Goal: Task Accomplishment & Management: Use online tool/utility

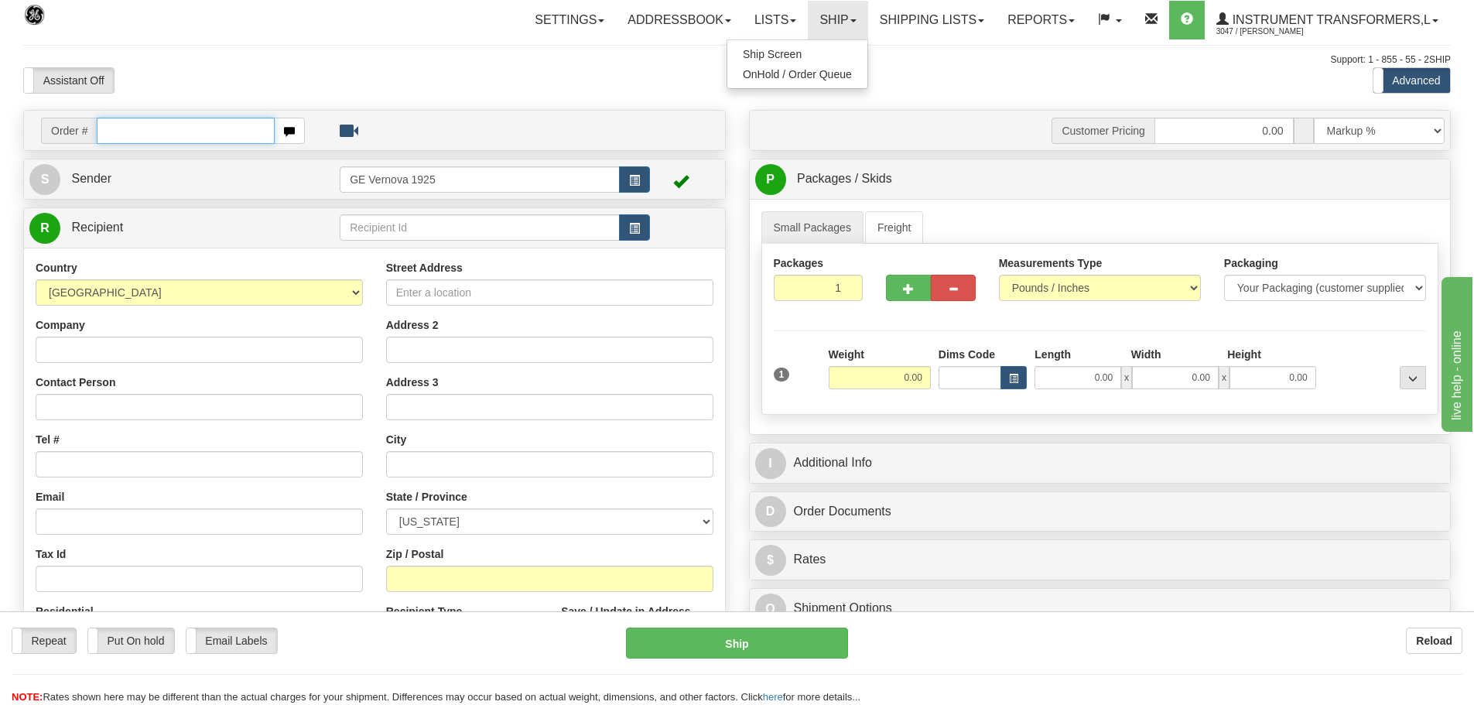
click at [135, 134] on input "text" at bounding box center [186, 131] width 178 height 26
click at [118, 127] on input "text" at bounding box center [186, 131] width 178 height 26
type input "86698386"
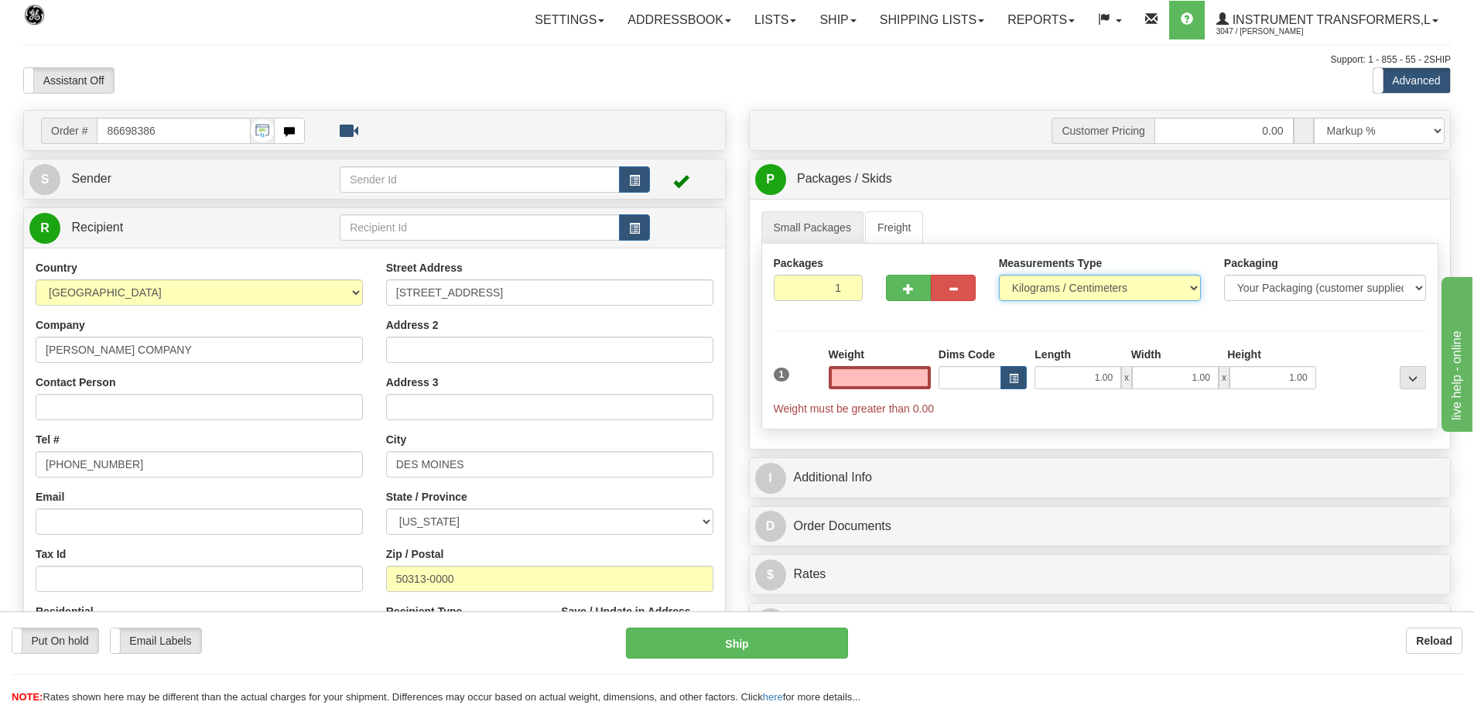
type input "0.00"
click at [1196, 284] on select "Pounds / Inches Kilograms / Centimeters" at bounding box center [1100, 288] width 202 height 26
select select "0"
click at [999, 275] on select "Pounds / Inches Kilograms / Centimeters" at bounding box center [1100, 288] width 202 height 26
click at [924, 378] on input "0.00" at bounding box center [880, 377] width 102 height 23
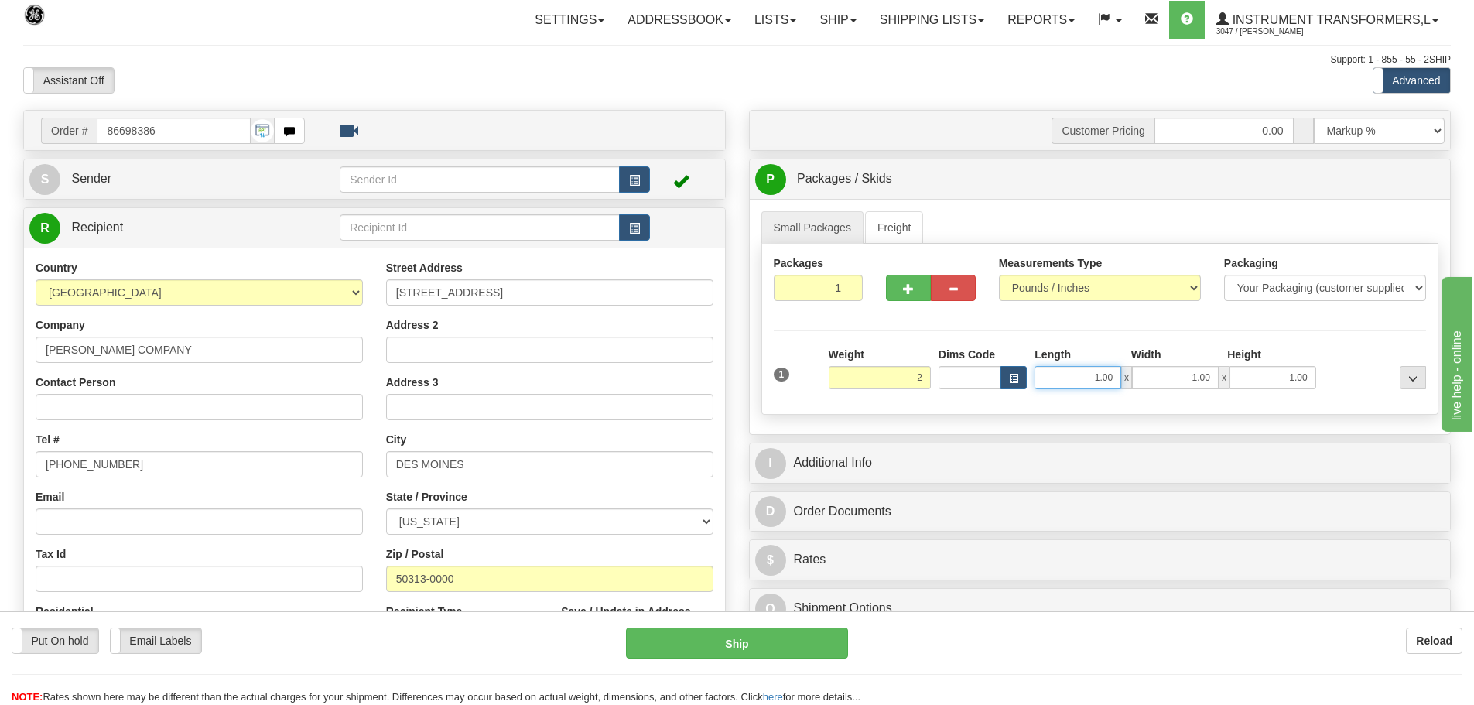
type input "2.00"
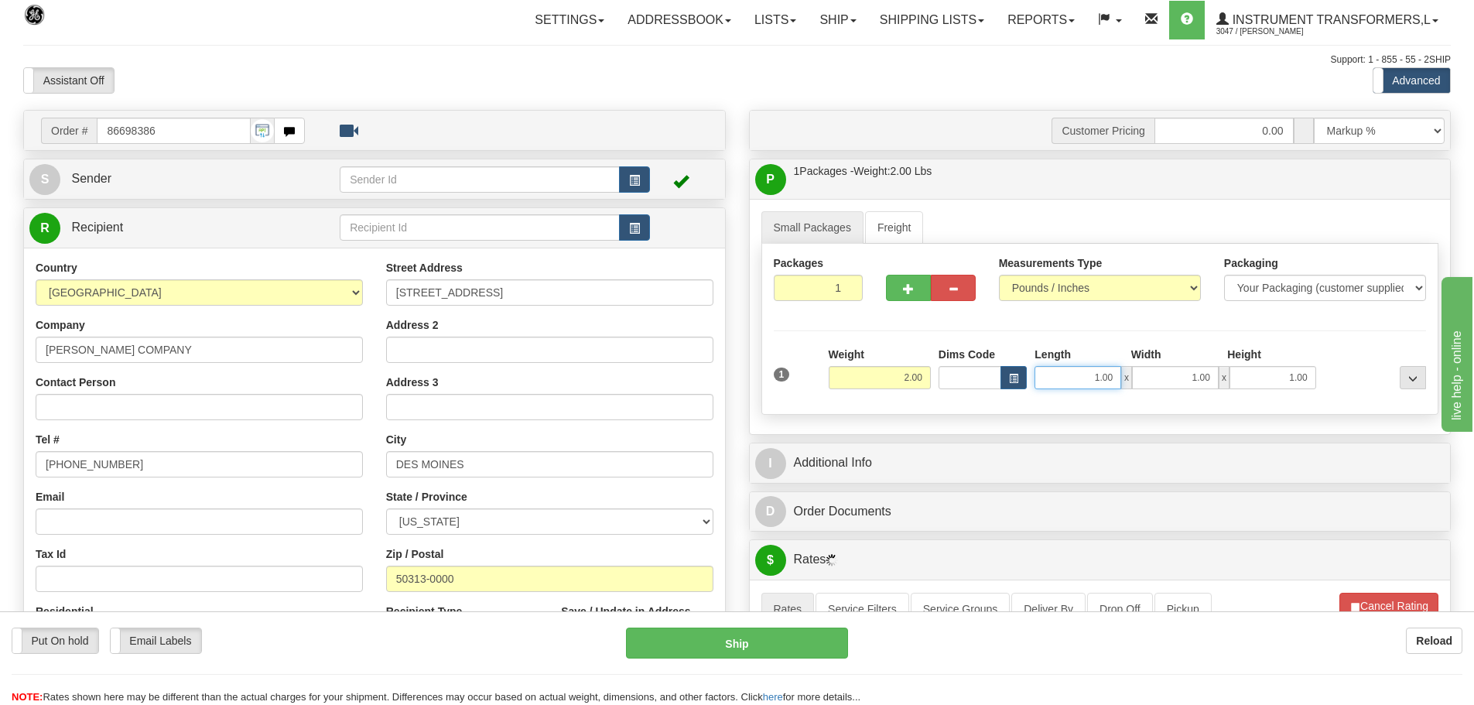
click at [1113, 378] on input "1.00" at bounding box center [1078, 377] width 87 height 23
type input "1"
type input "12.00"
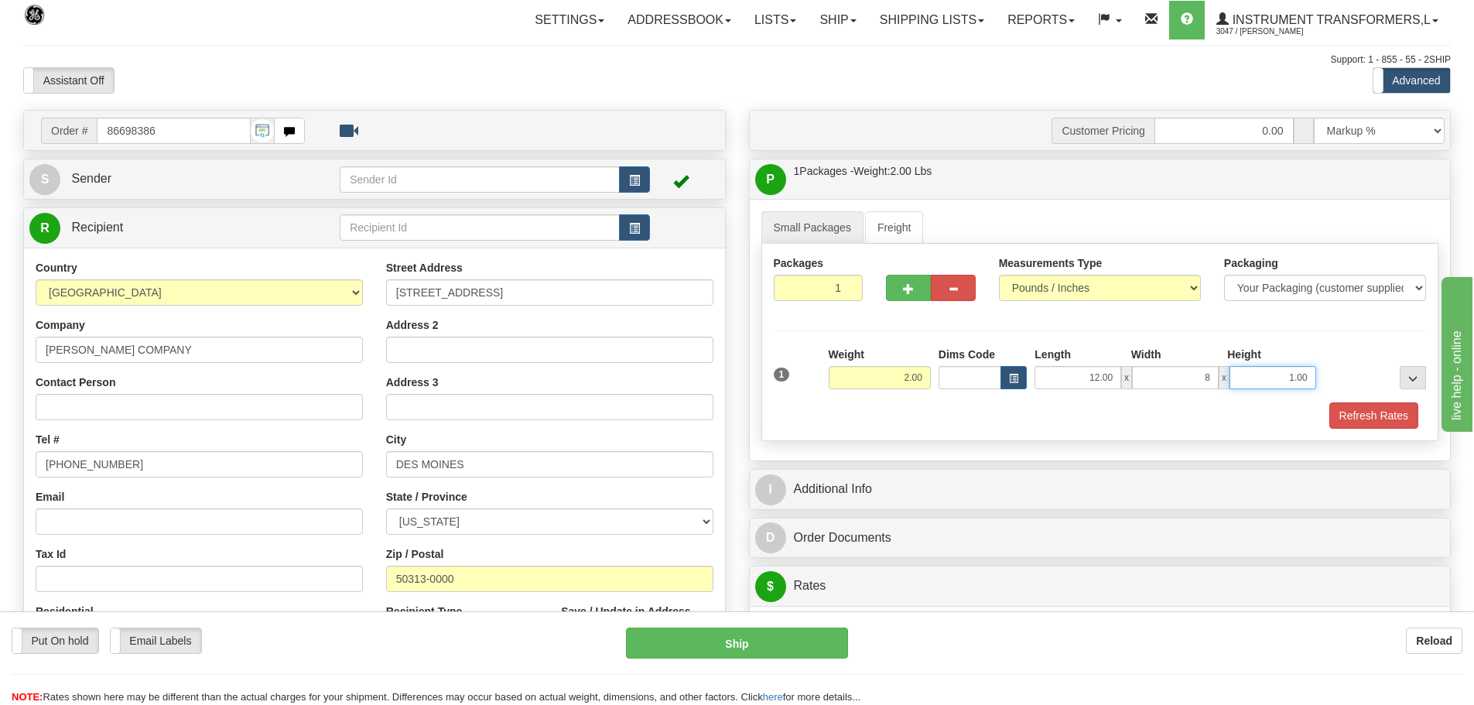
type input "8.00"
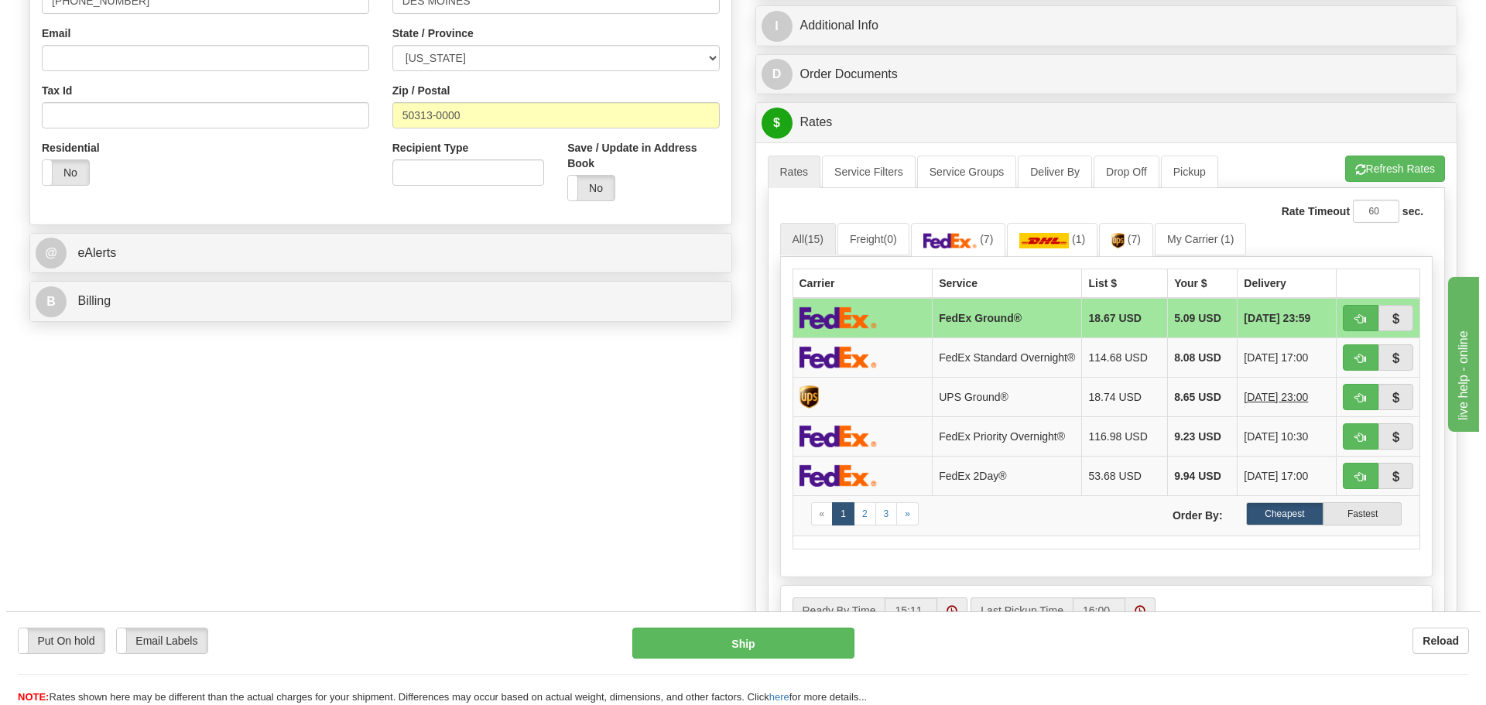
scroll to position [464, 0]
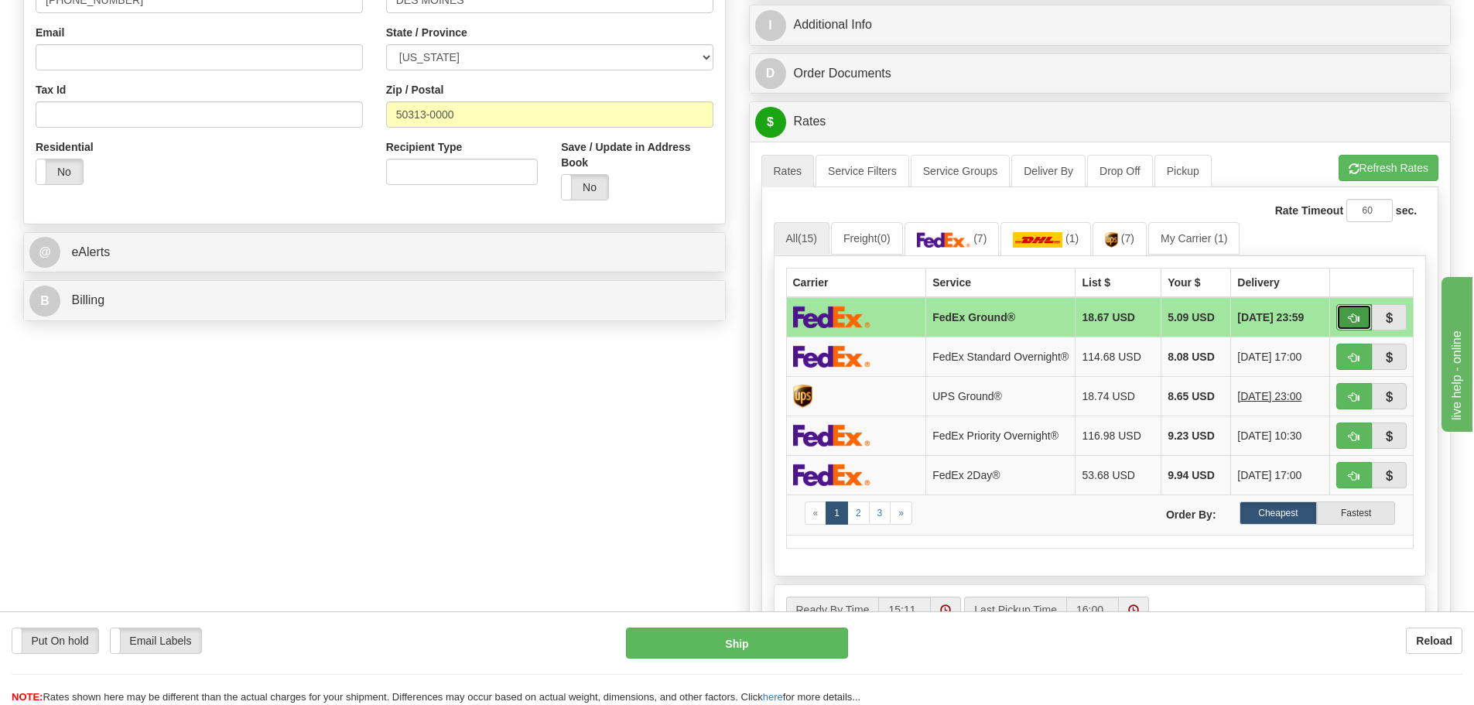
type input "6.00"
click at [1360, 313] on button "button" at bounding box center [1354, 317] width 36 height 26
type input "92"
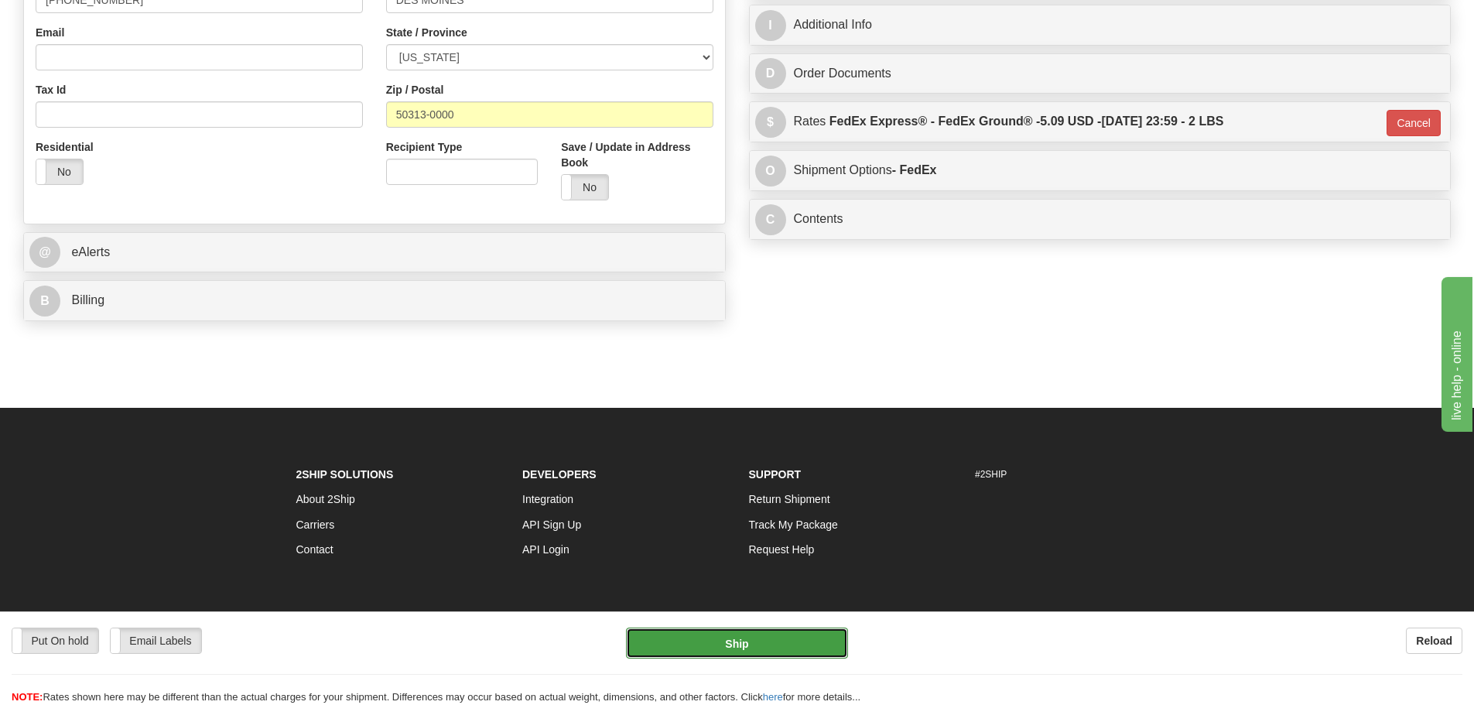
click at [774, 653] on button "Ship" at bounding box center [737, 643] width 222 height 31
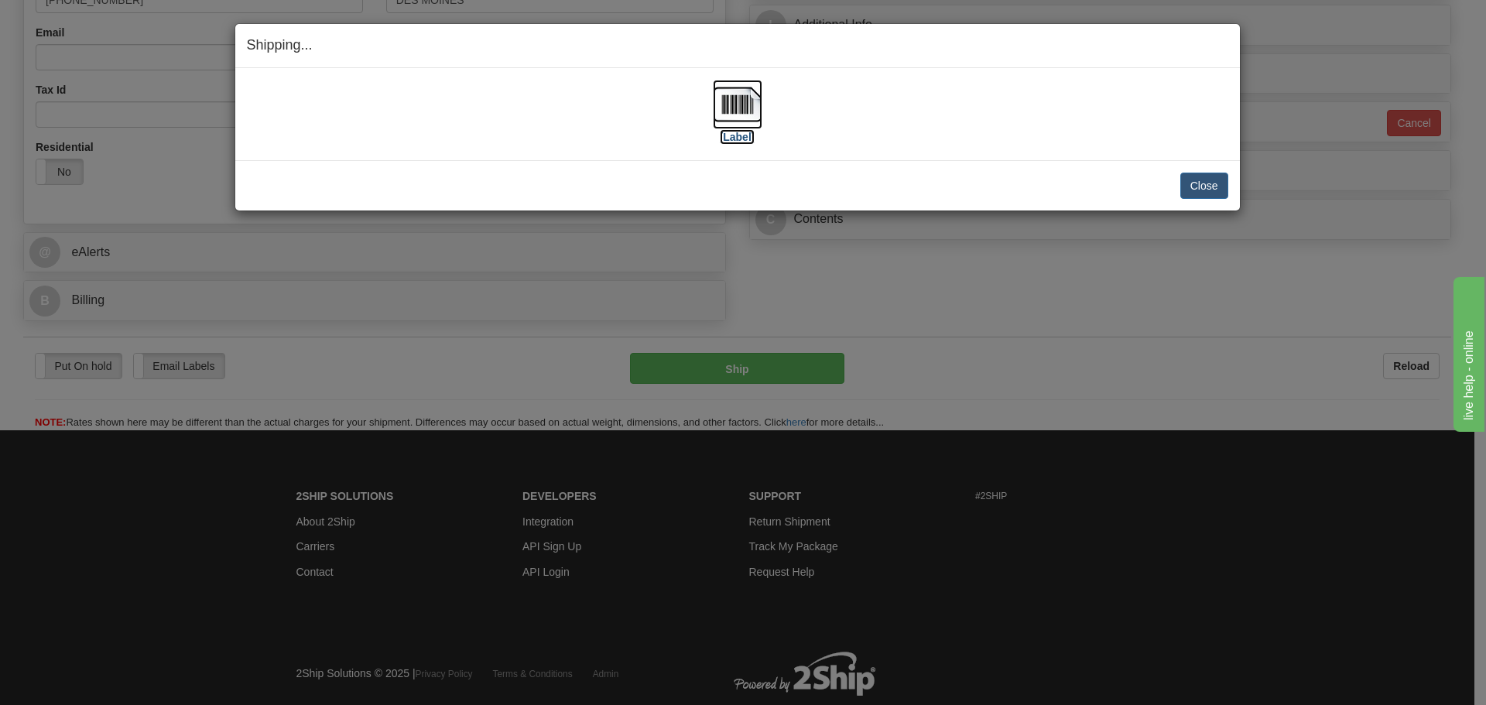
click at [735, 107] on img at bounding box center [738, 105] width 50 height 50
click at [1200, 185] on button "Close" at bounding box center [1204, 186] width 48 height 26
